Goal: Find specific page/section: Find specific page/section

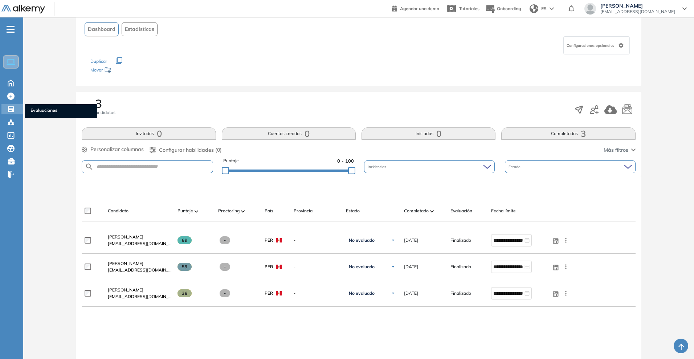
click at [10, 107] on icon at bounding box center [10, 109] width 7 height 7
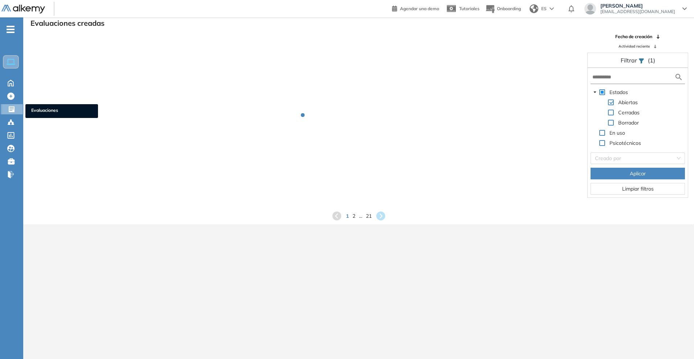
scroll to position [17, 0]
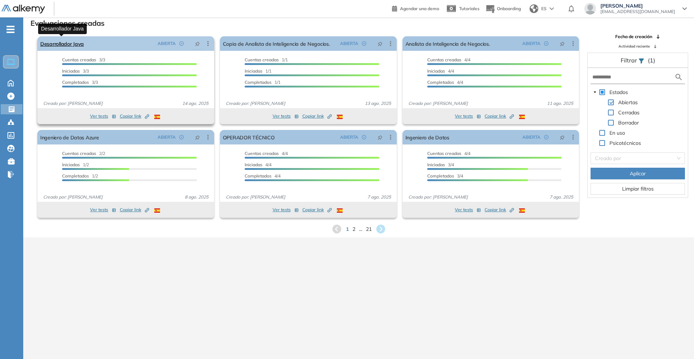
click at [57, 41] on link "Desarrollador Java" at bounding box center [62, 43] width 44 height 15
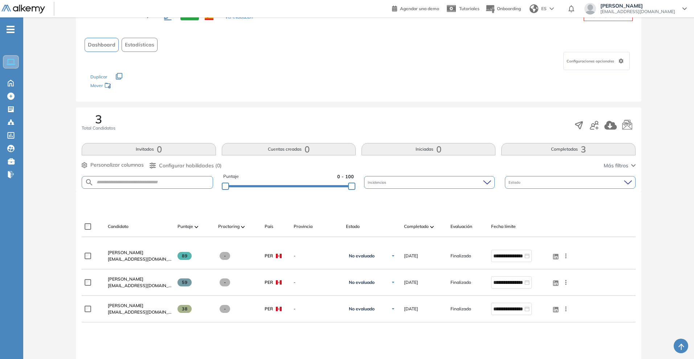
scroll to position [45, 0]
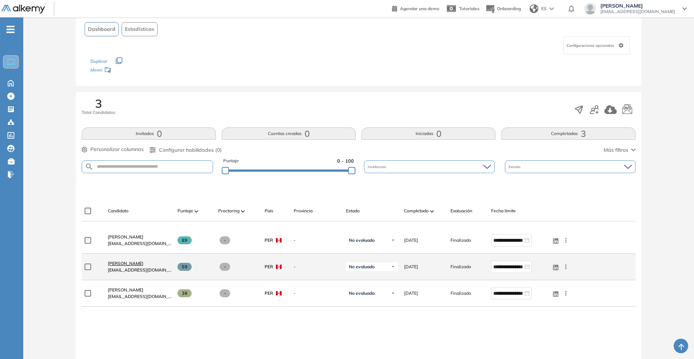
click at [118, 264] on span "[PERSON_NAME]" at bounding box center [126, 263] width 36 height 5
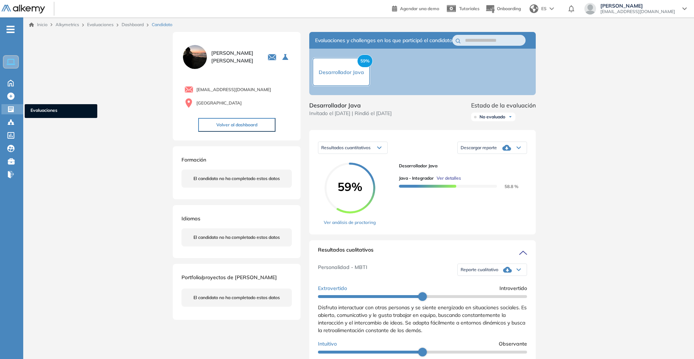
click at [12, 107] on icon at bounding box center [10, 109] width 7 height 7
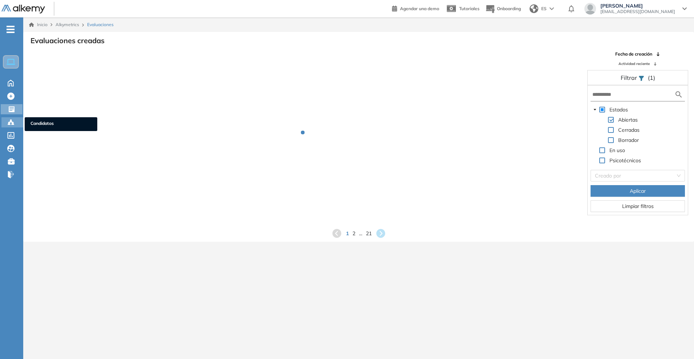
click at [13, 122] on circle at bounding box center [12, 122] width 1 height 1
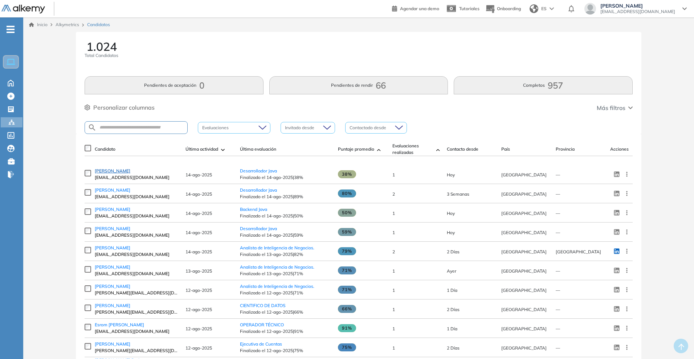
click at [130, 174] on span "[PERSON_NAME]" at bounding box center [113, 170] width 36 height 5
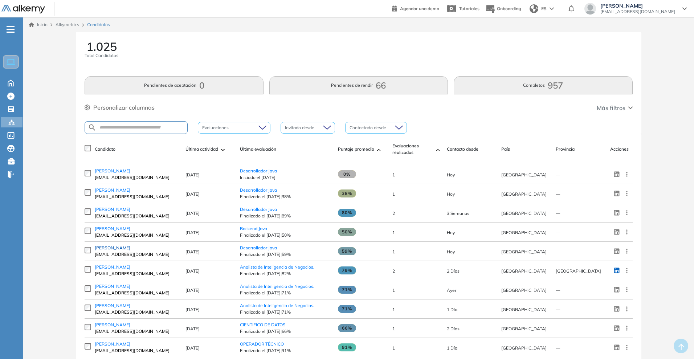
click at [122, 250] on span "[PERSON_NAME]" at bounding box center [113, 247] width 36 height 5
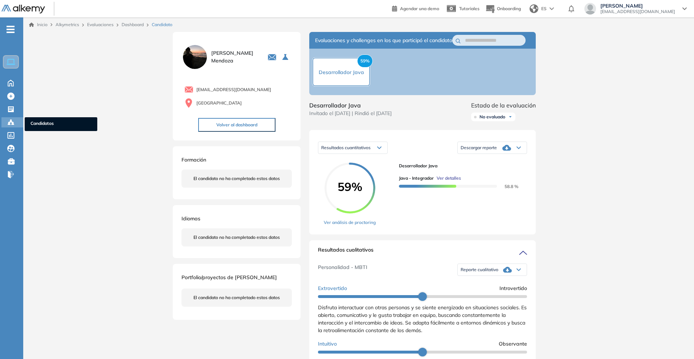
click at [9, 123] on circle at bounding box center [8, 122] width 1 height 1
